Goal: Find specific page/section: Find specific page/section

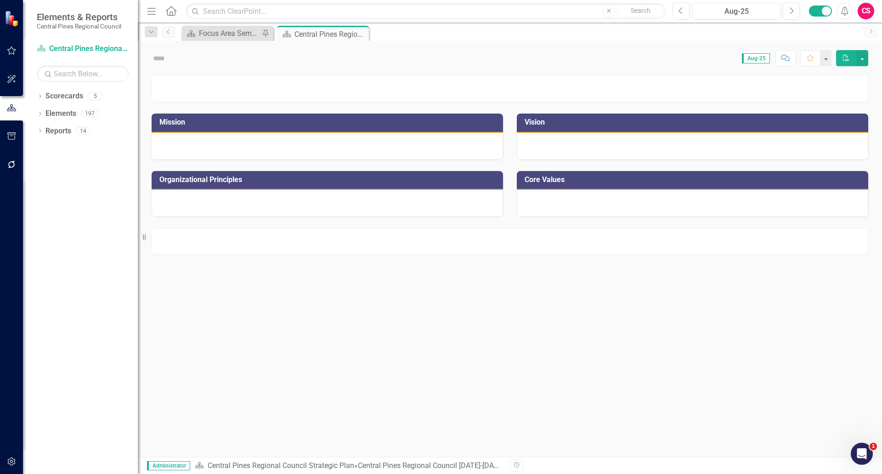
click at [8, 159] on button "button" at bounding box center [11, 164] width 21 height 19
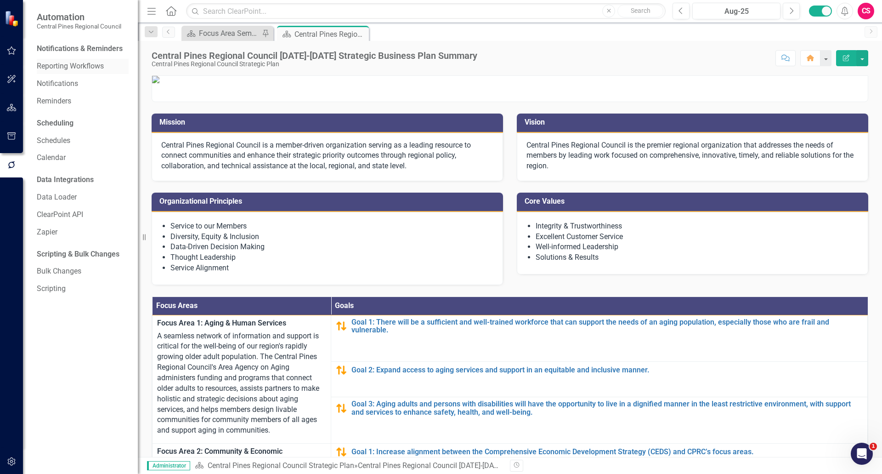
click at [69, 63] on link "Reporting Workflows" at bounding box center [83, 66] width 92 height 11
